Goal: Task Accomplishment & Management: Manage account settings

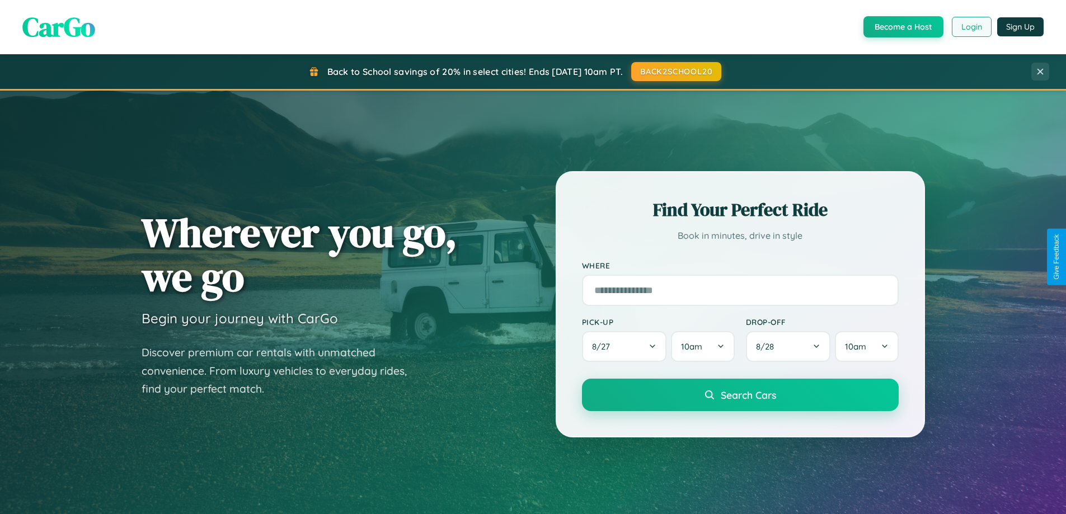
click at [971, 27] on button "Login" at bounding box center [972, 27] width 40 height 20
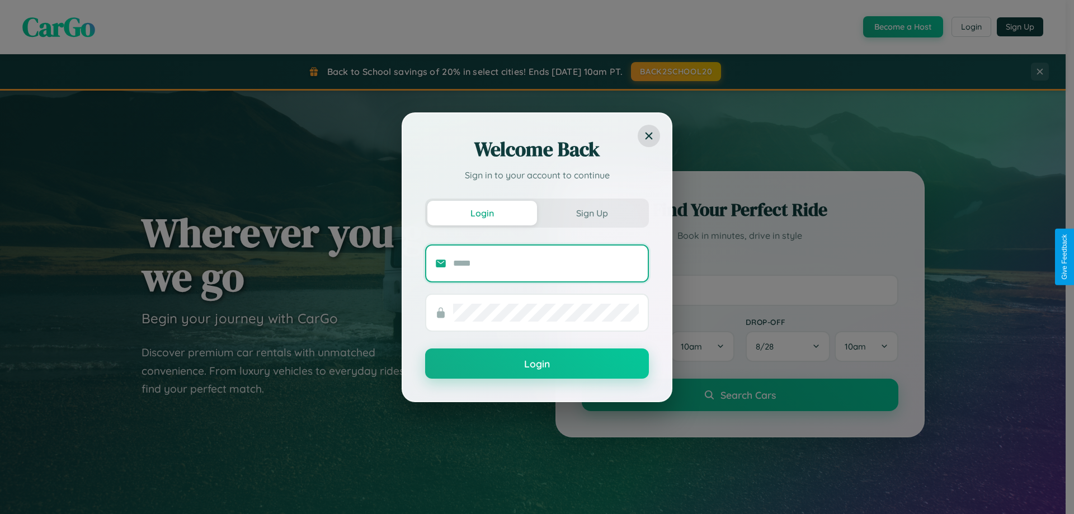
click at [546, 263] on input "text" at bounding box center [546, 264] width 186 height 18
type input "**********"
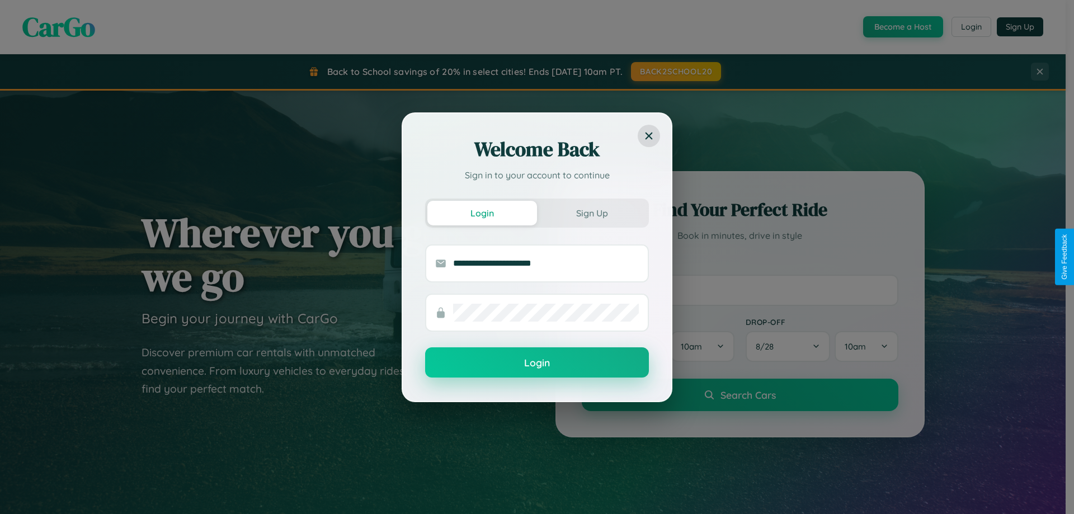
click at [537, 363] on button "Login" at bounding box center [537, 363] width 224 height 30
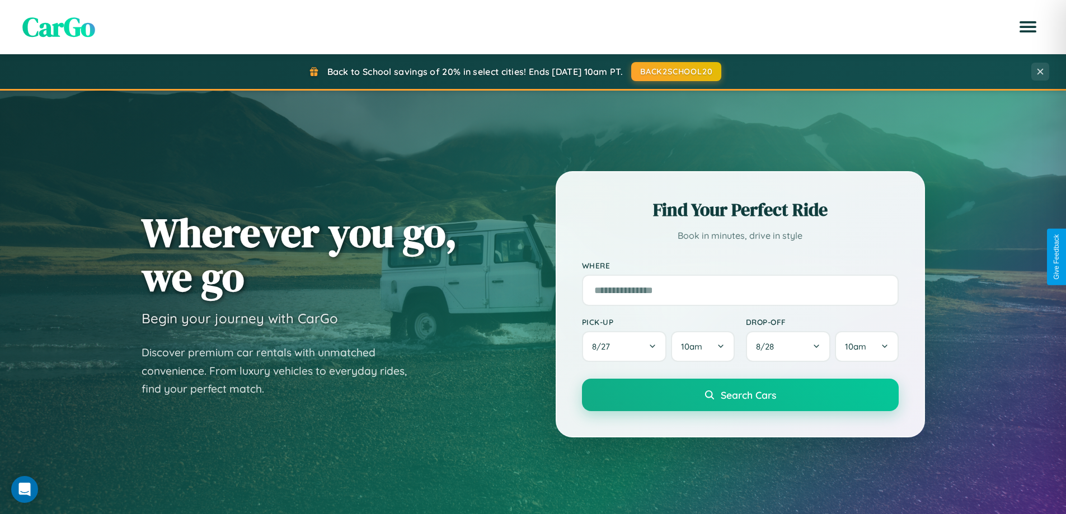
scroll to position [2153, 0]
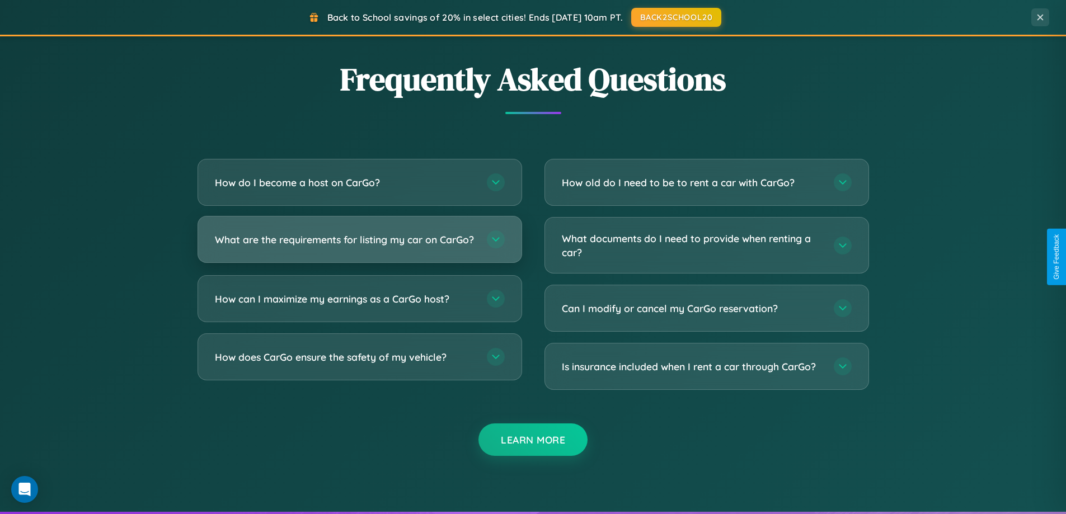
click at [359, 244] on h3 "What are the requirements for listing my car on CarGo?" at bounding box center [345, 240] width 261 height 14
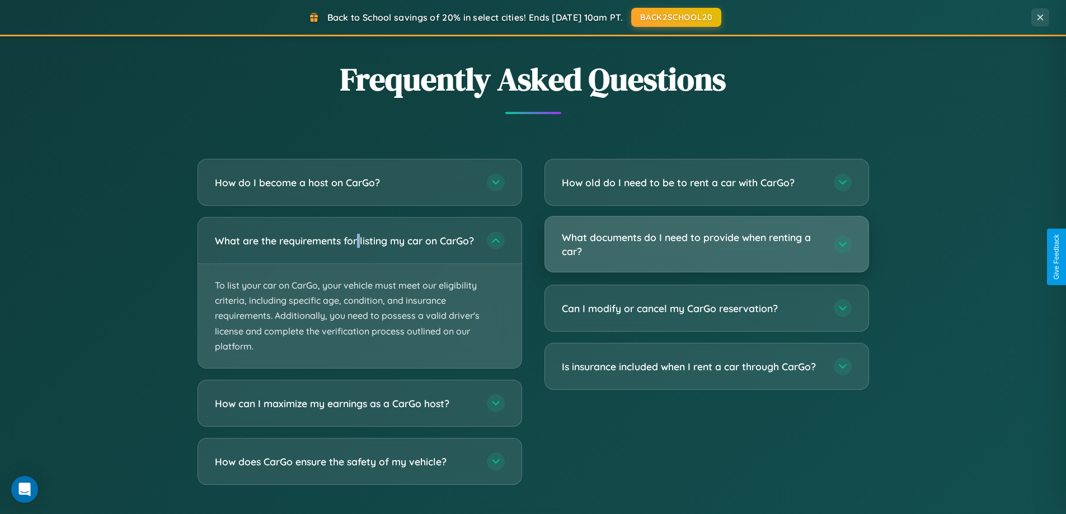
click at [706, 245] on h3 "What documents do I need to provide when renting a car?" at bounding box center [692, 244] width 261 height 27
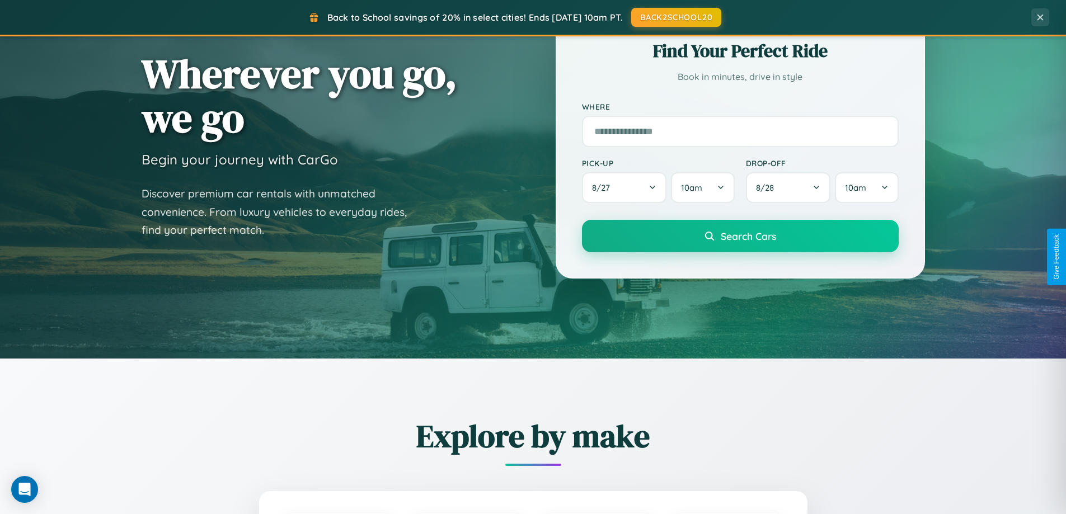
scroll to position [0, 0]
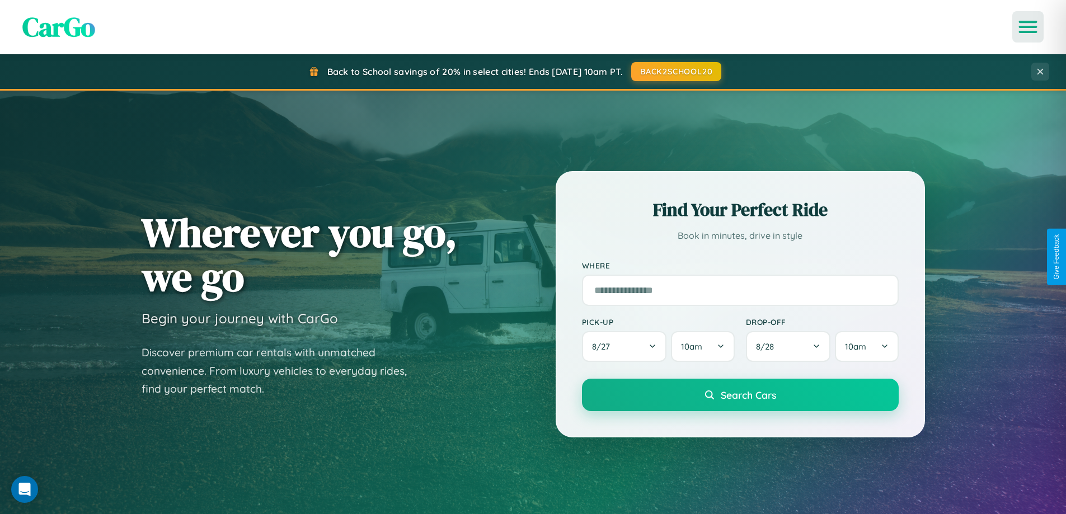
click at [1028, 27] on icon "Open menu" at bounding box center [1028, 27] width 16 height 10
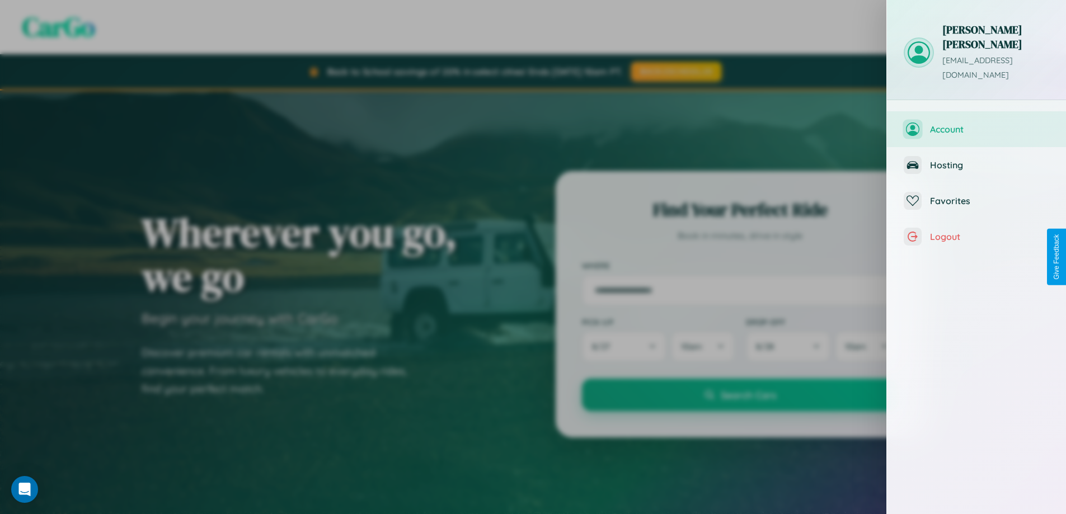
click at [976, 124] on span "Account" at bounding box center [989, 129] width 119 height 11
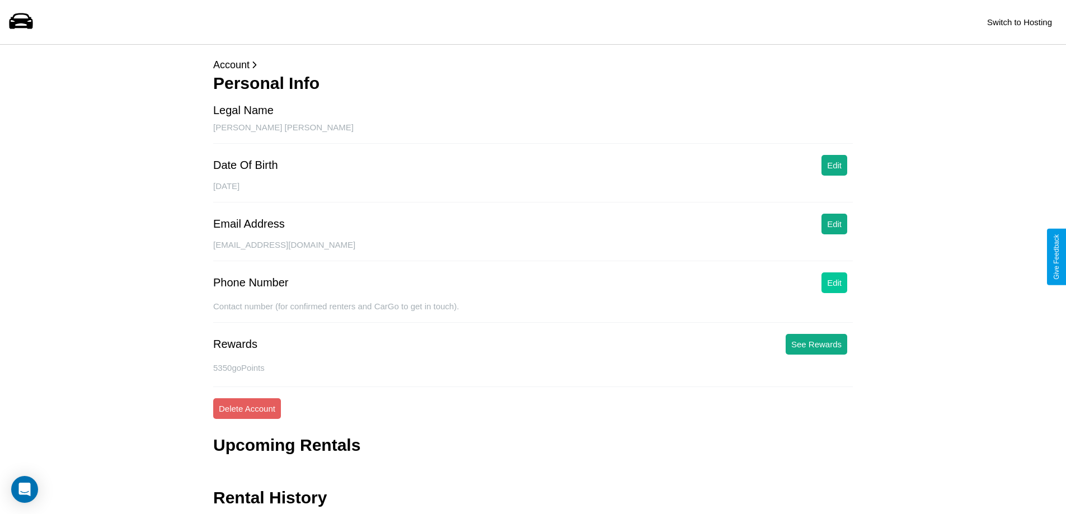
click at [834, 283] on button "Edit" at bounding box center [834, 283] width 26 height 21
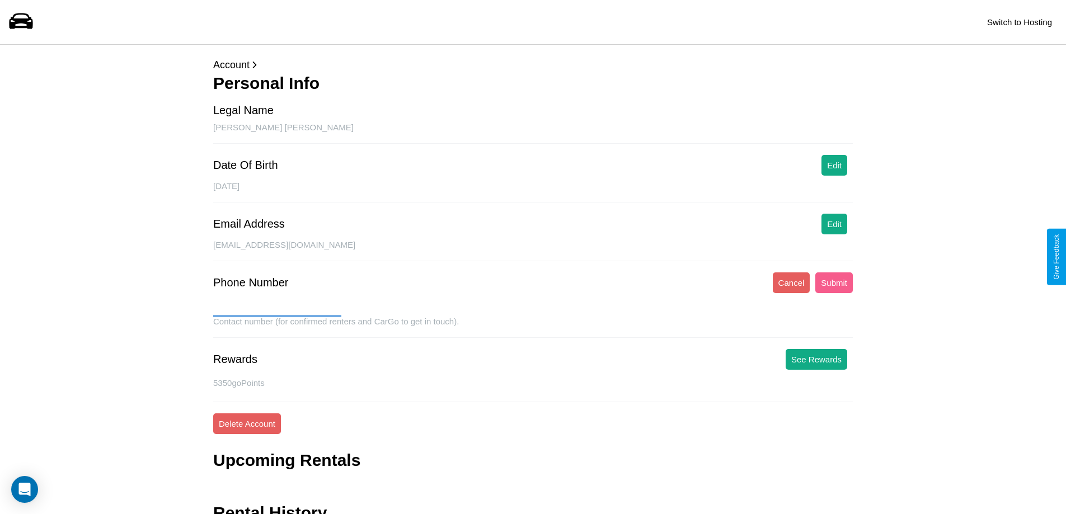
click at [277, 308] on input "text" at bounding box center [277, 308] width 128 height 18
type input "**********"
click at [834, 283] on button "Submit" at bounding box center [833, 283] width 37 height 21
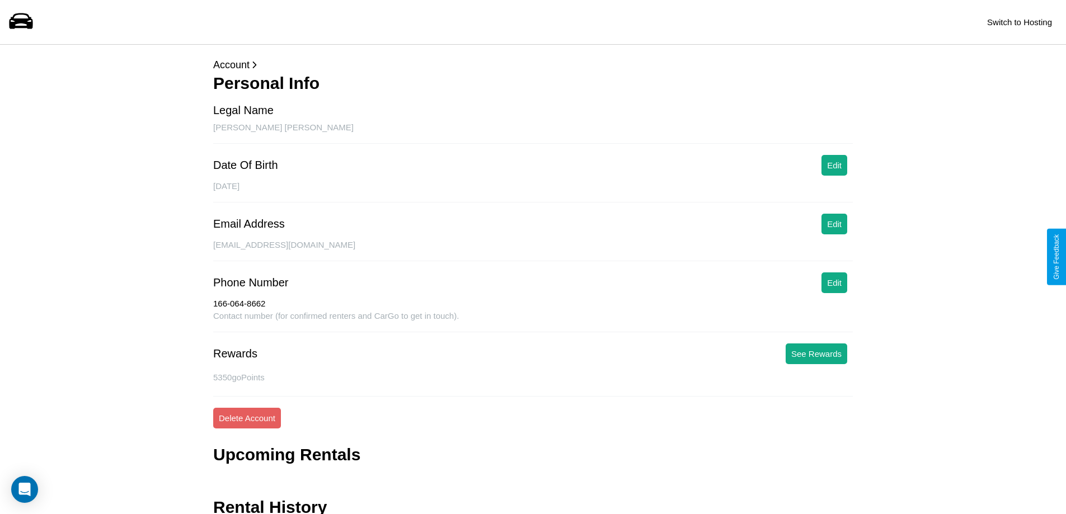
scroll to position [46, 0]
